Goal: Find specific page/section: Find specific page/section

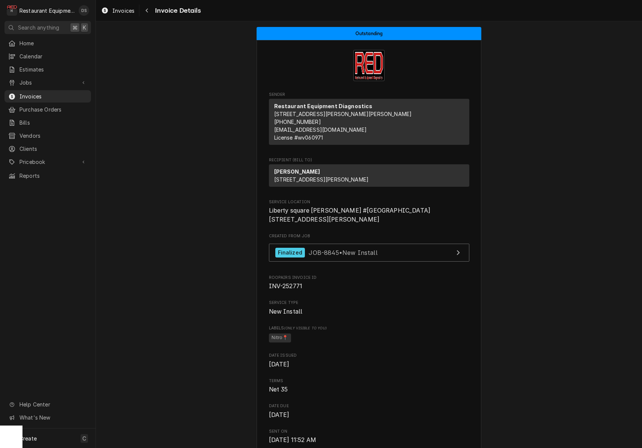
scroll to position [955, 0]
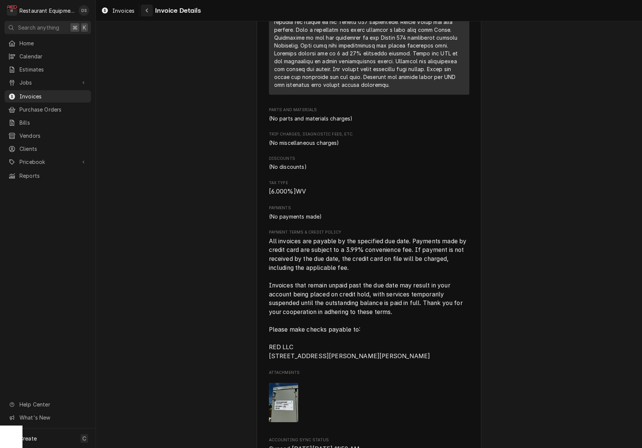
click at [146, 12] on icon "Navigate back" at bounding box center [146, 10] width 3 height 5
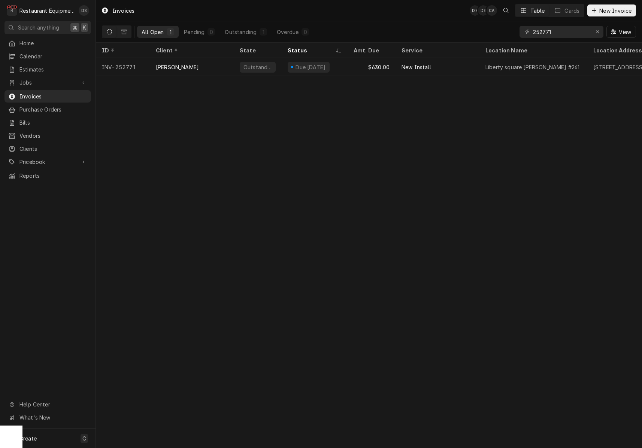
click at [50, 94] on span "Invoices" at bounding box center [53, 96] width 68 height 8
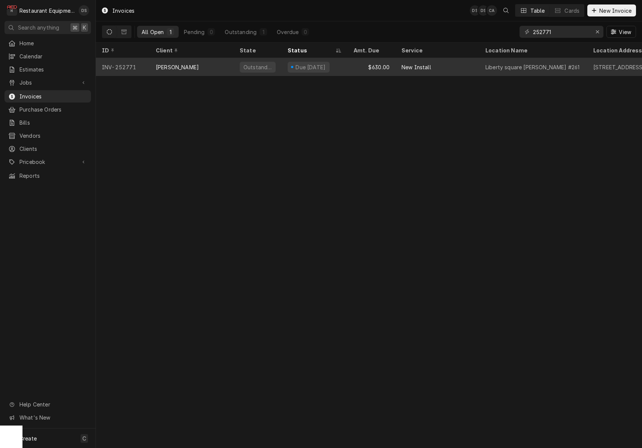
click at [226, 69] on div "[PERSON_NAME]" at bounding box center [192, 67] width 84 height 18
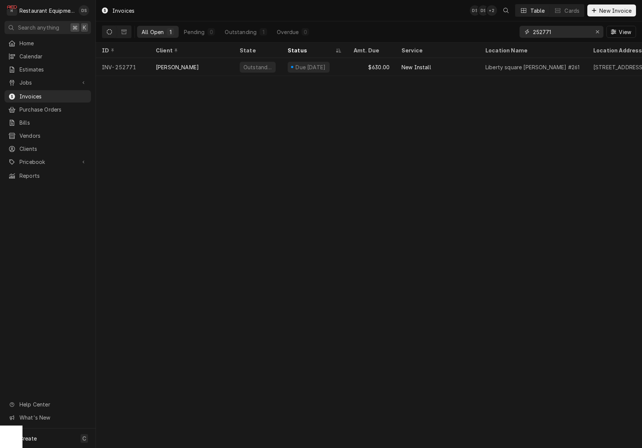
click at [572, 35] on input "252771" at bounding box center [561, 32] width 56 height 12
type input "252772"
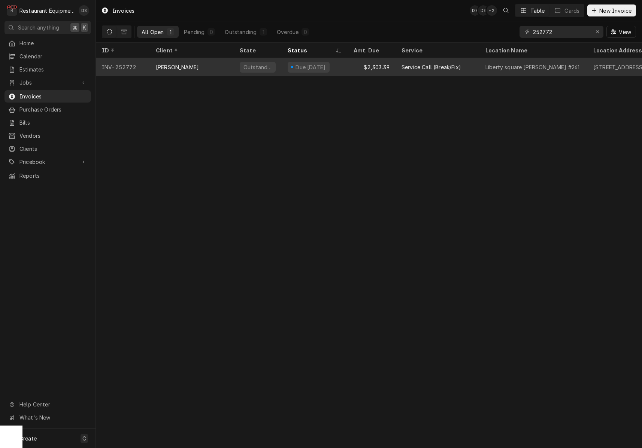
click at [467, 64] on div "Service Call (Break/Fix)" at bounding box center [437, 67] width 84 height 18
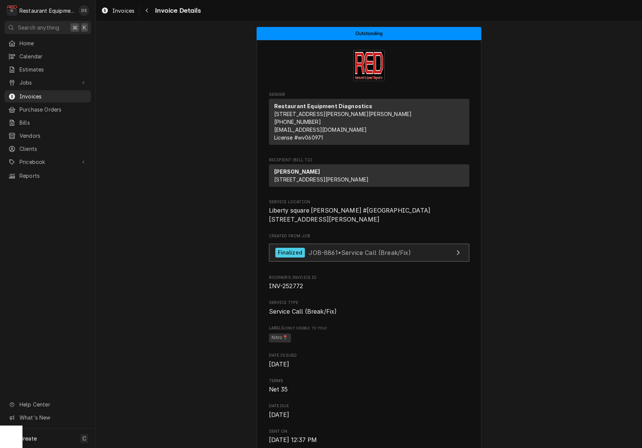
drag, startPoint x: 415, startPoint y: 278, endPoint x: 411, endPoint y: 278, distance: 4.1
click at [413, 262] on link "Finalized JOB-8861 • Service Call (Break/Fix)" at bounding box center [369, 253] width 200 height 18
click at [148, 13] on div "Navigate back" at bounding box center [146, 10] width 7 height 7
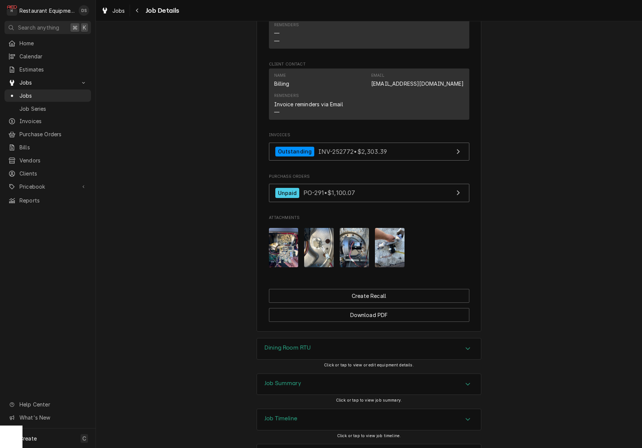
scroll to position [778, 0]
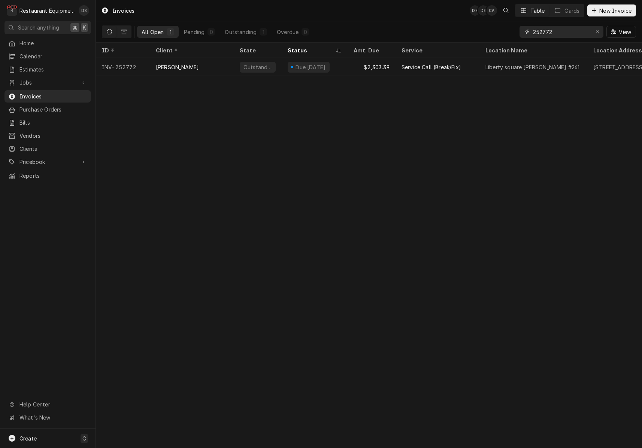
click at [579, 29] on input "252772" at bounding box center [561, 32] width 56 height 12
click at [579, 30] on input "252772" at bounding box center [561, 32] width 56 height 12
type input "glen jean"
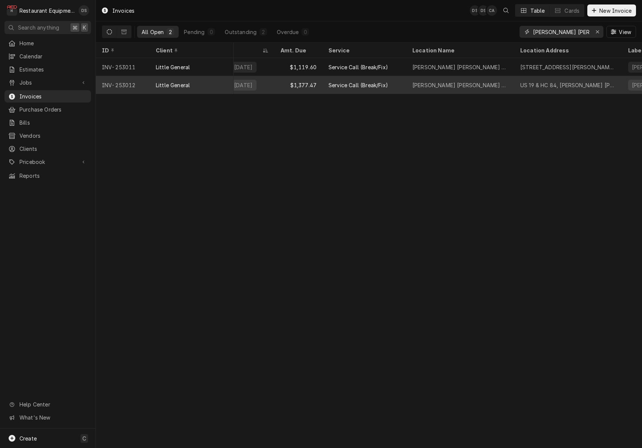
scroll to position [0, 73]
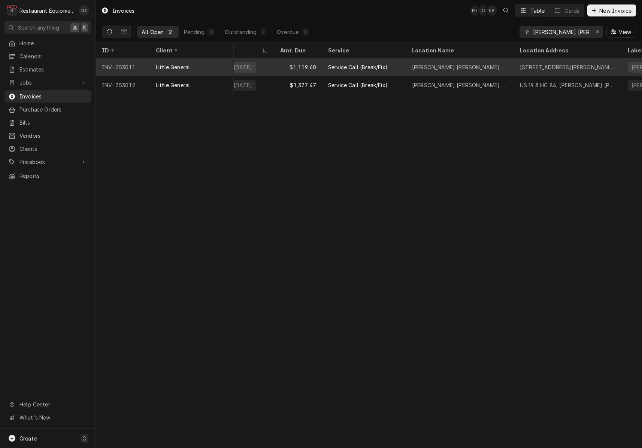
click at [495, 65] on div "Glen Jean # 2420" at bounding box center [460, 67] width 108 height 18
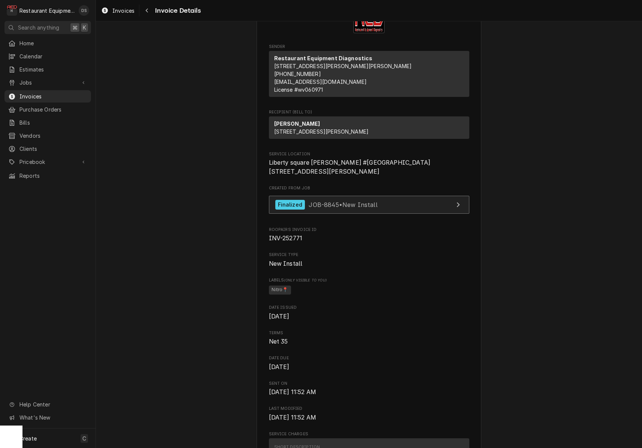
scroll to position [71, 0]
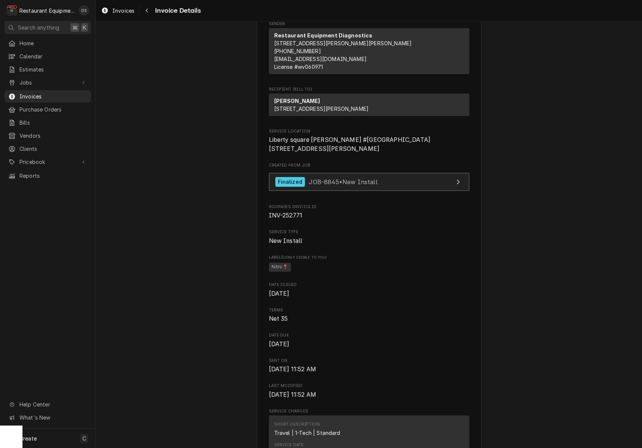
click at [344, 185] on span "JOB-8845 • New Install" at bounding box center [342, 181] width 69 height 7
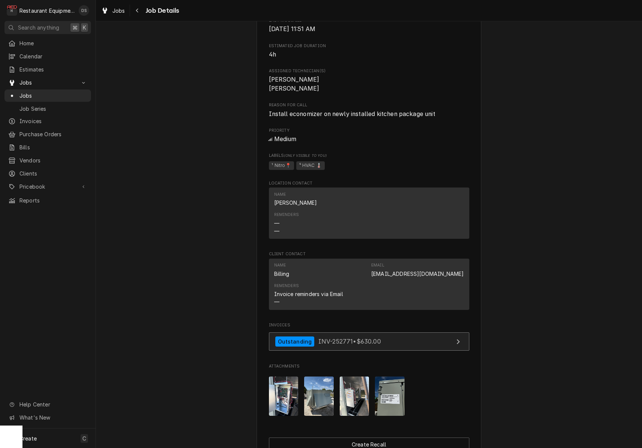
scroll to position [268, 0]
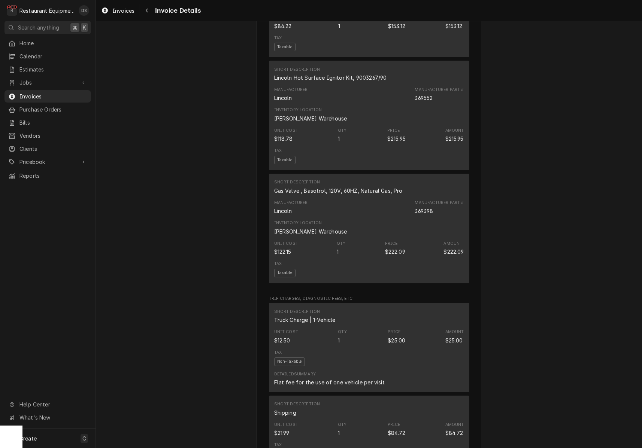
scroll to position [1188, 0]
